Goal: Task Accomplishment & Management: Complete application form

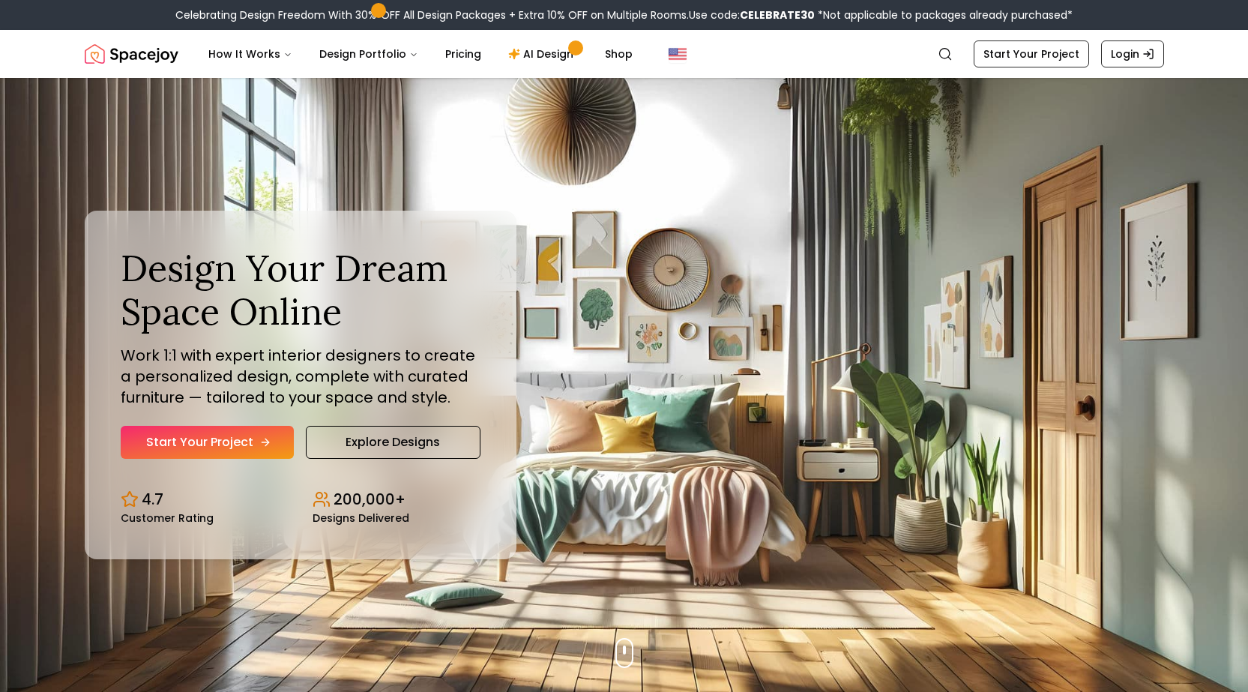
click at [262, 435] on link "Start Your Project" at bounding box center [207, 442] width 173 height 33
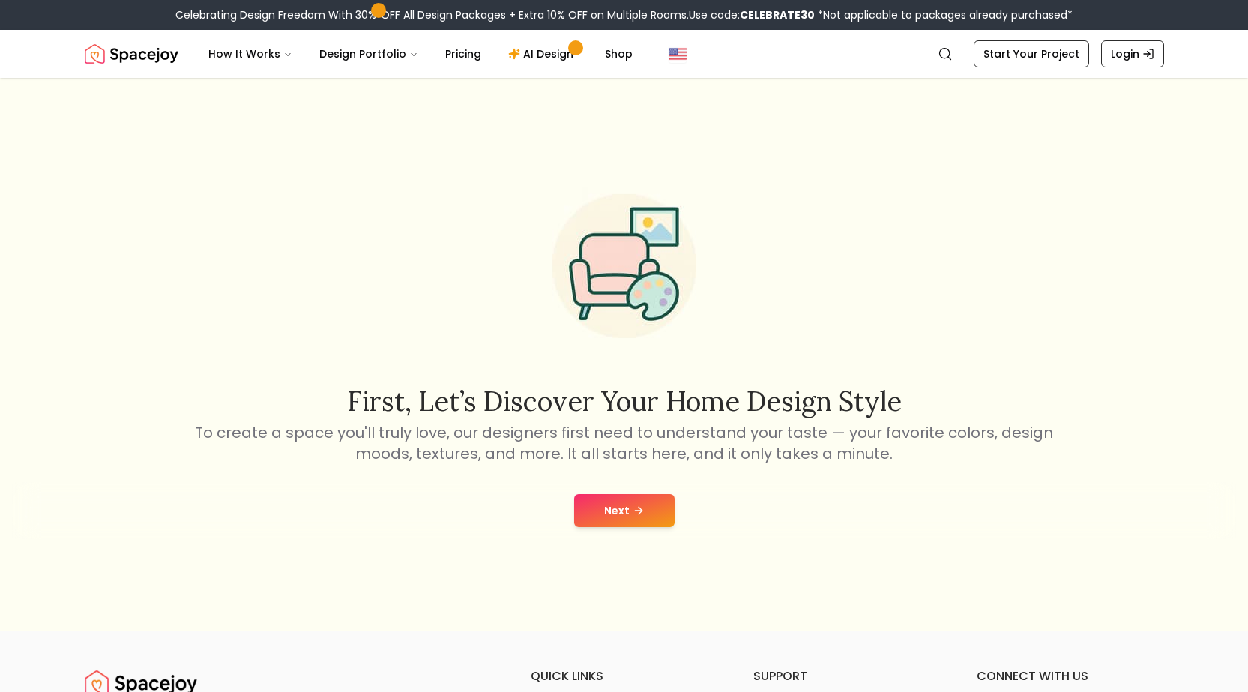
click at [649, 498] on button "Next" at bounding box center [624, 510] width 100 height 33
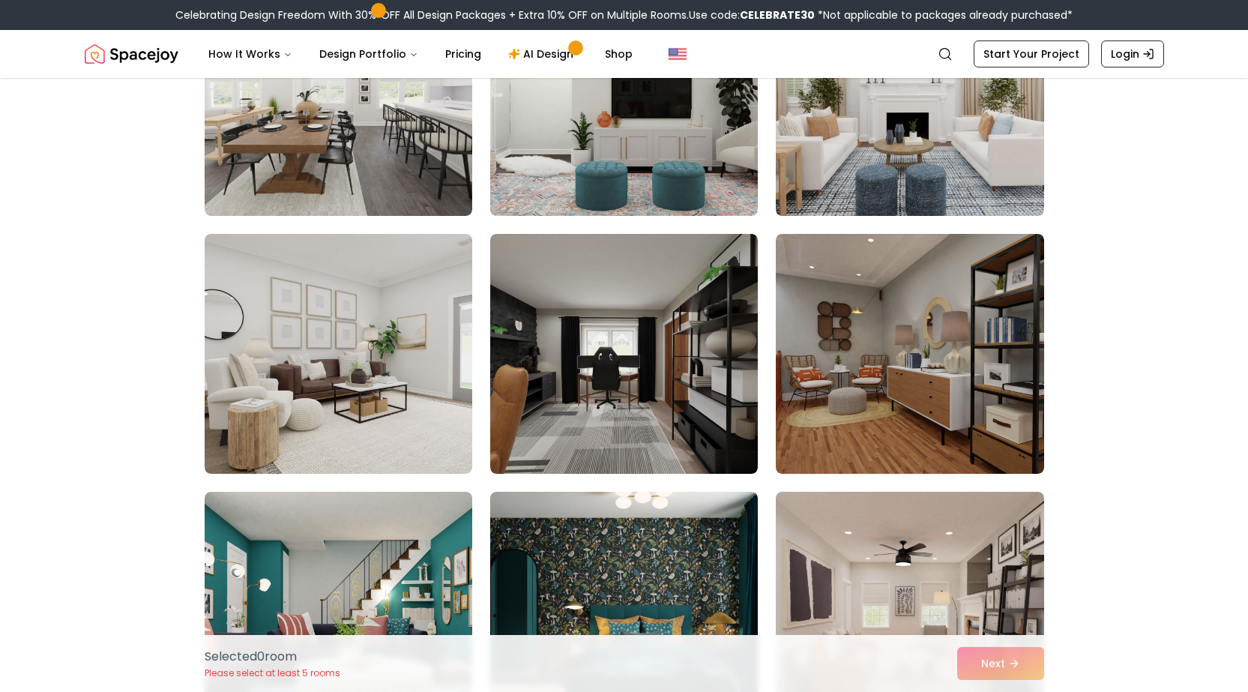
scroll to position [2773, 0]
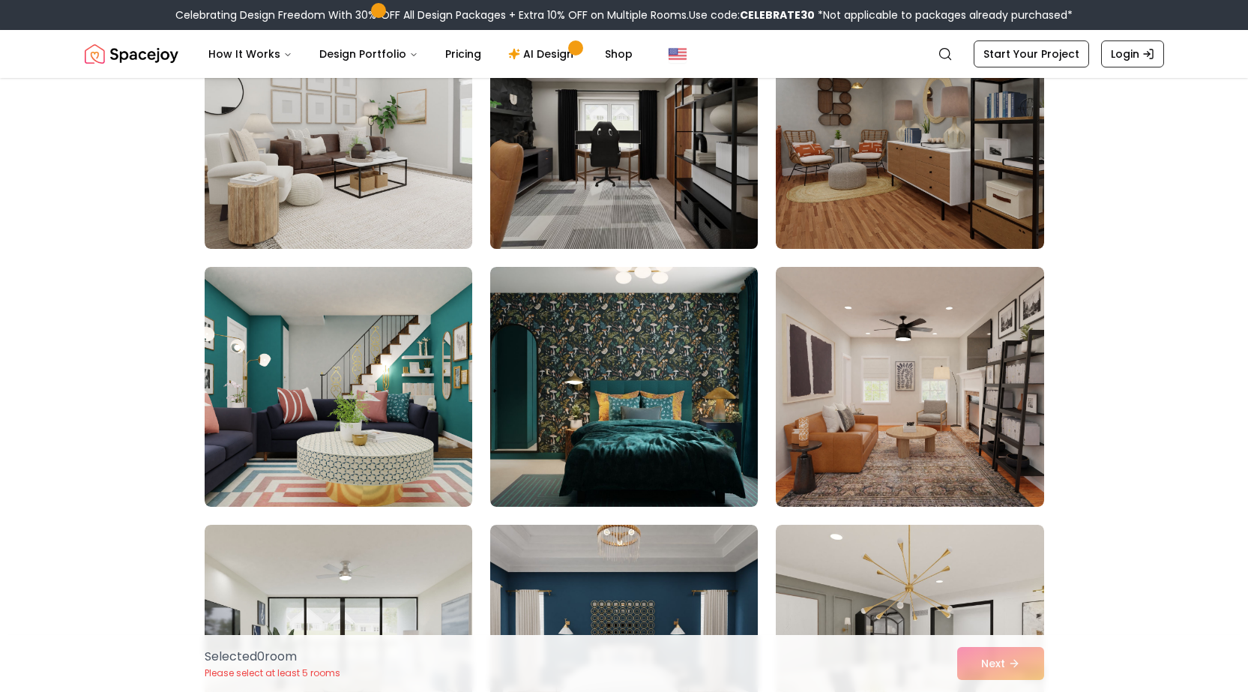
click at [633, 167] on img at bounding box center [623, 129] width 281 height 252
click at [614, 156] on img at bounding box center [623, 129] width 281 height 252
click at [607, 166] on img at bounding box center [623, 129] width 281 height 252
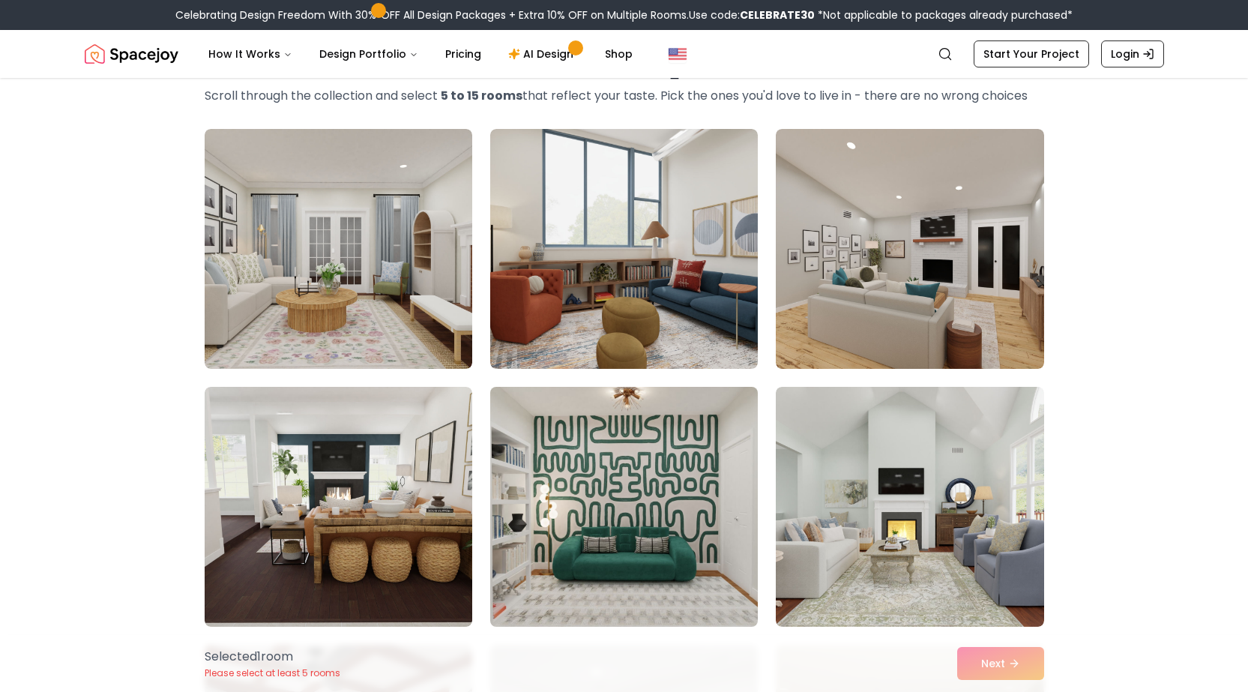
scroll to position [0, 0]
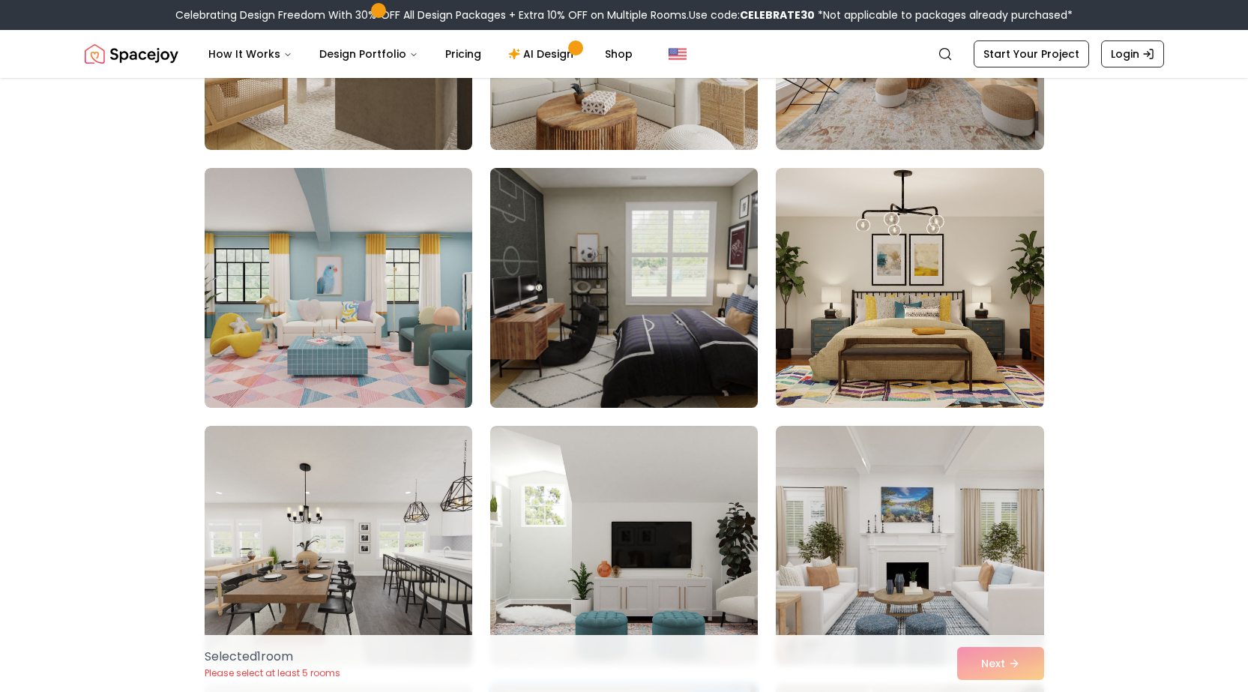
click at [622, 301] on img at bounding box center [623, 288] width 281 height 252
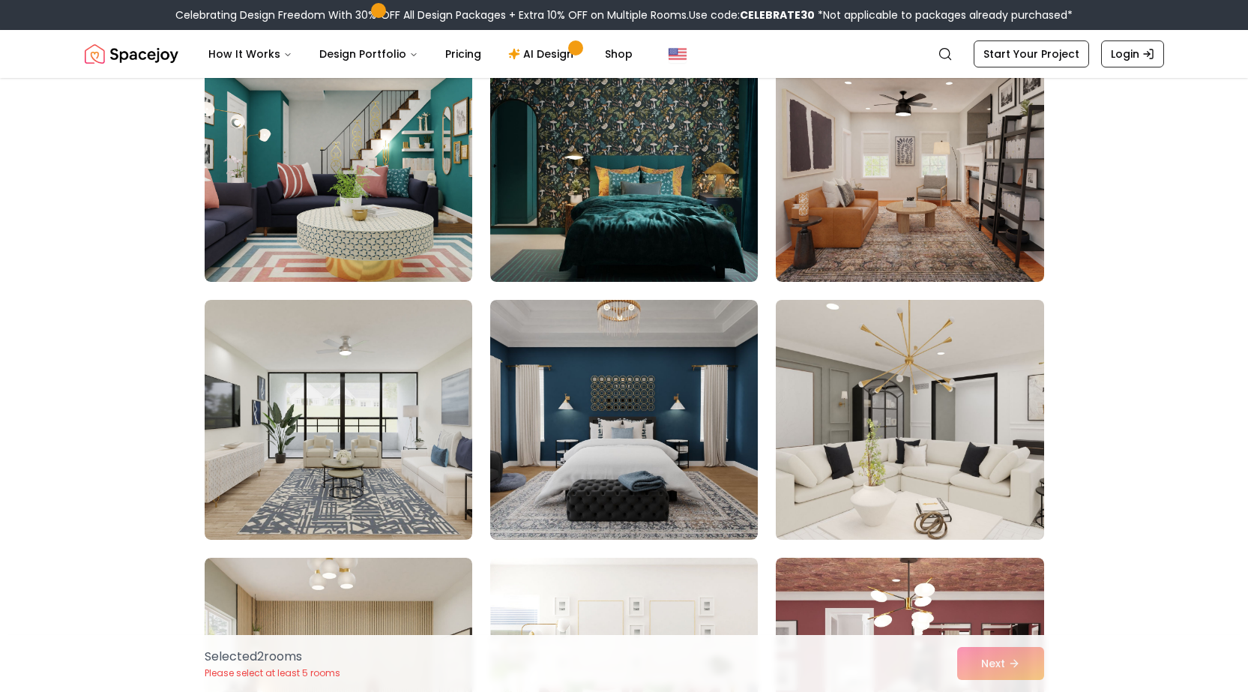
scroll to position [3073, 0]
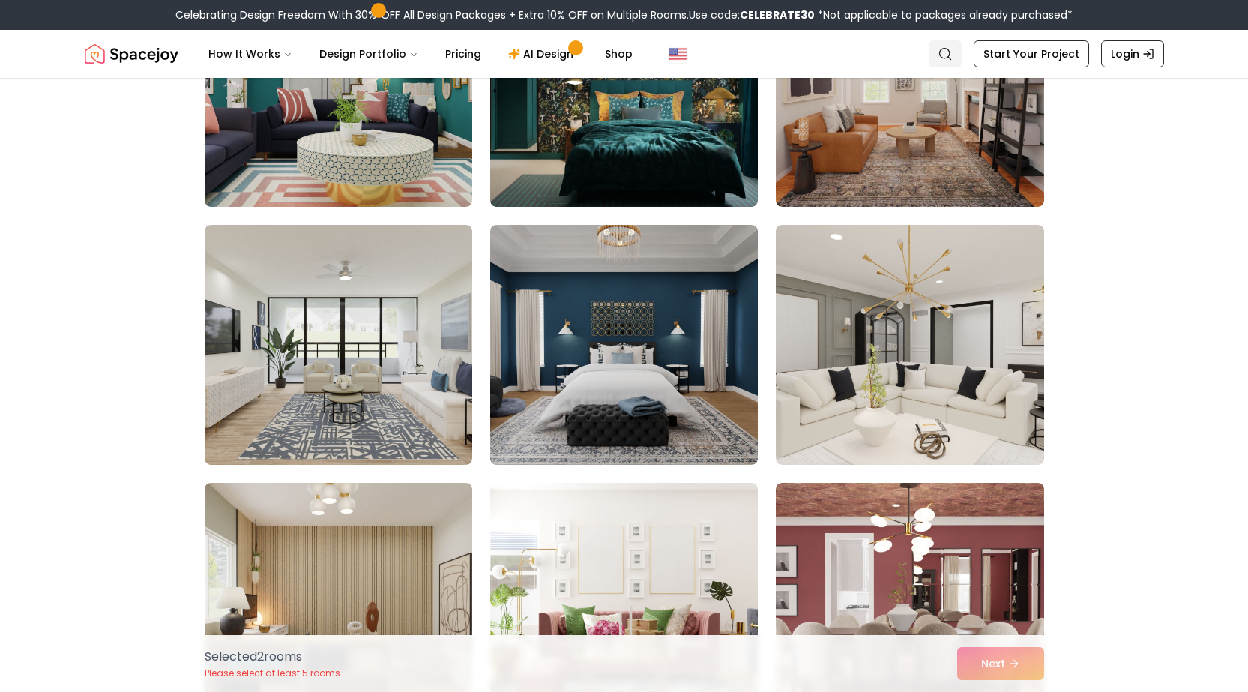
click at [953, 52] on icon "Global" at bounding box center [945, 53] width 15 height 15
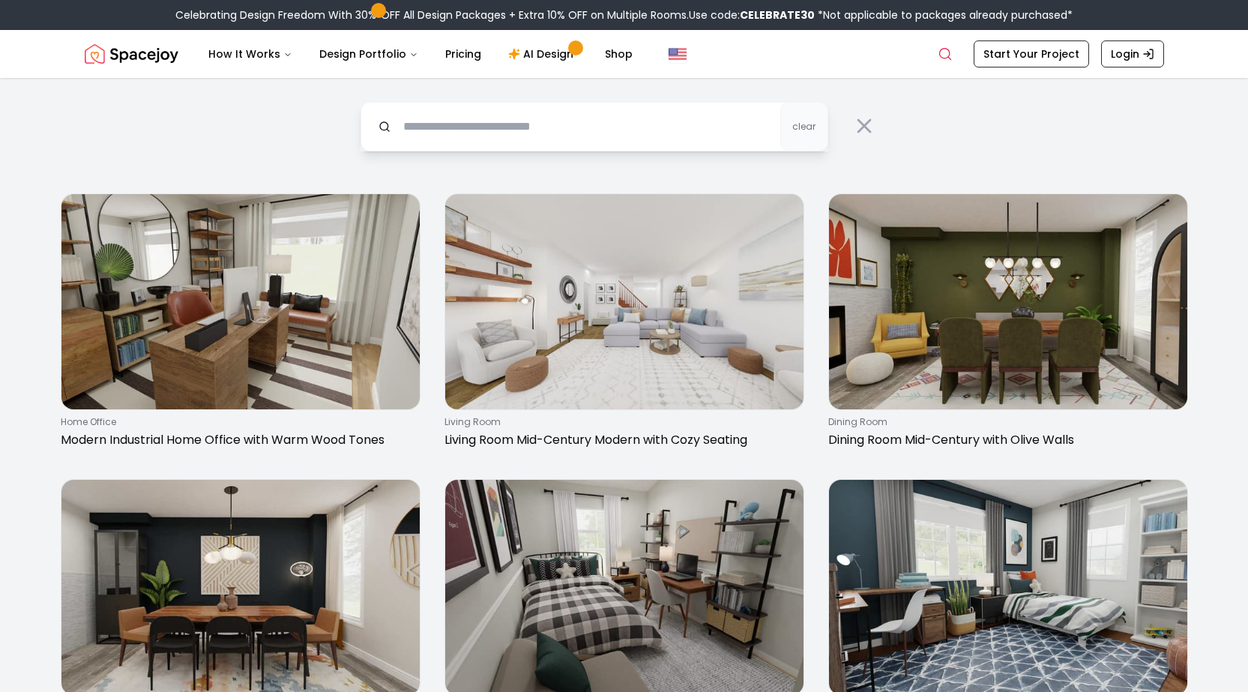
click at [597, 125] on input "text" at bounding box center [595, 126] width 468 height 49
type input "**********"
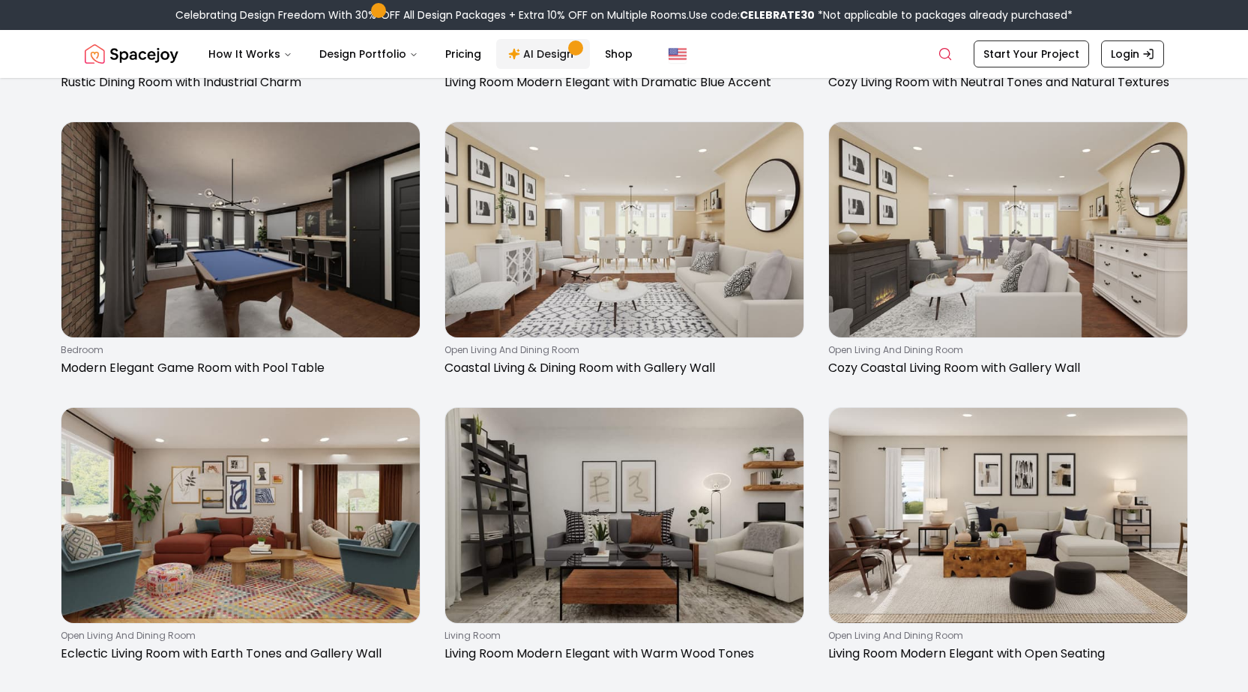
scroll to position [1574, 0]
